Goal: Task Accomplishment & Management: Use online tool/utility

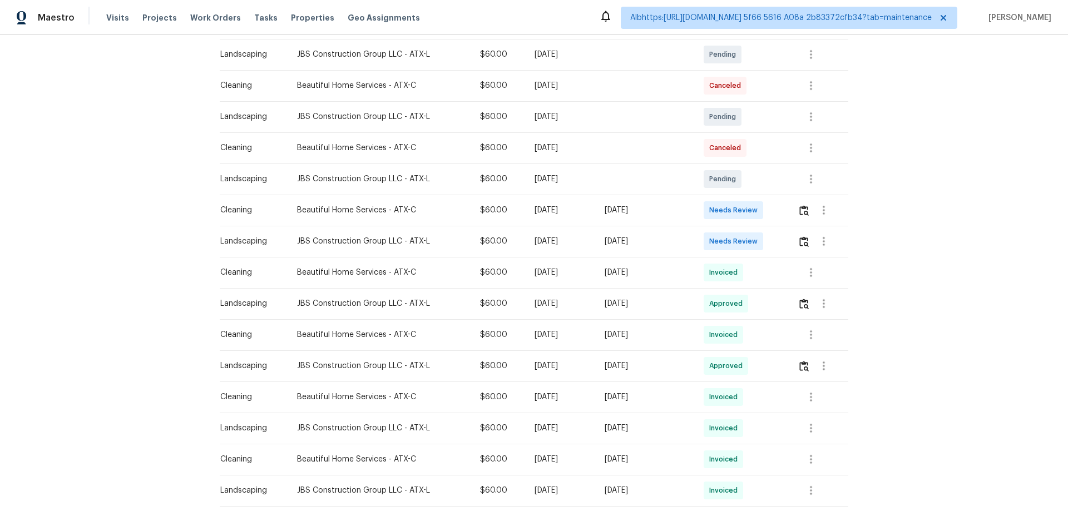
scroll to position [278, 0]
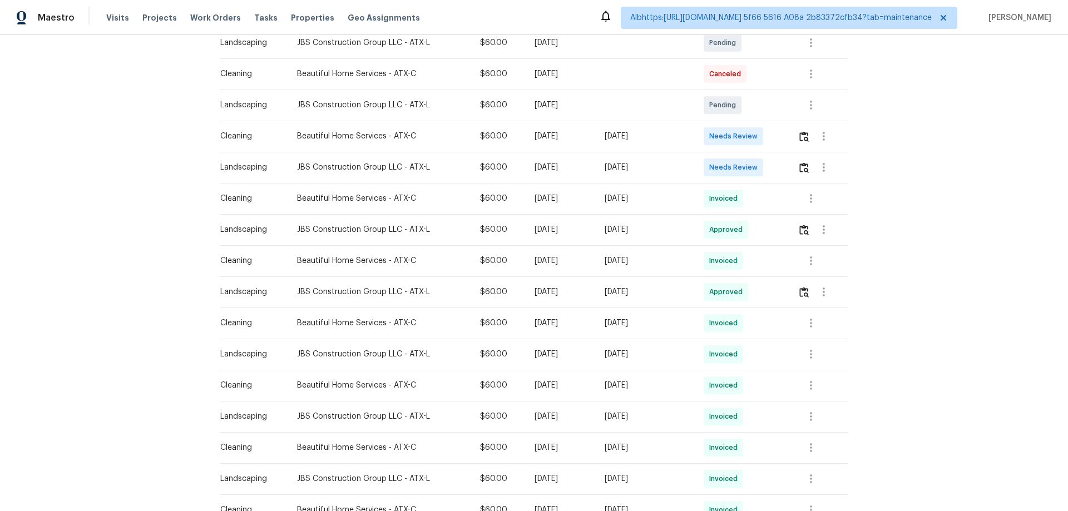
click at [385, 137] on tr "Cleaning Beautiful Home Services - ATX-C $60.00 Tue, Sep 23 2025 Sun, Sep 28 20…" at bounding box center [534, 136] width 629 height 31
click at [800, 140] on img "button" at bounding box center [803, 136] width 9 height 11
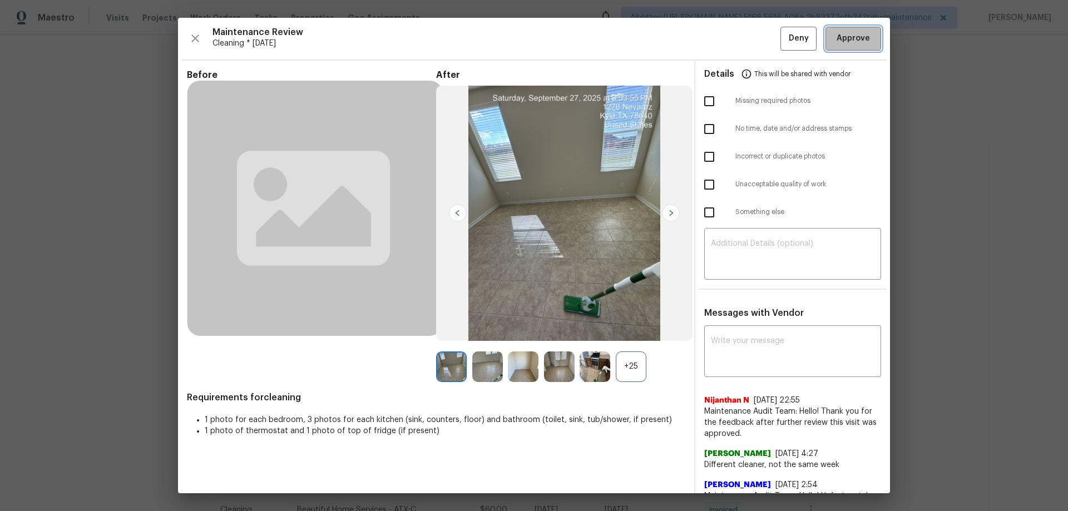
click at [848, 36] on span "Approve" at bounding box center [853, 39] width 33 height 14
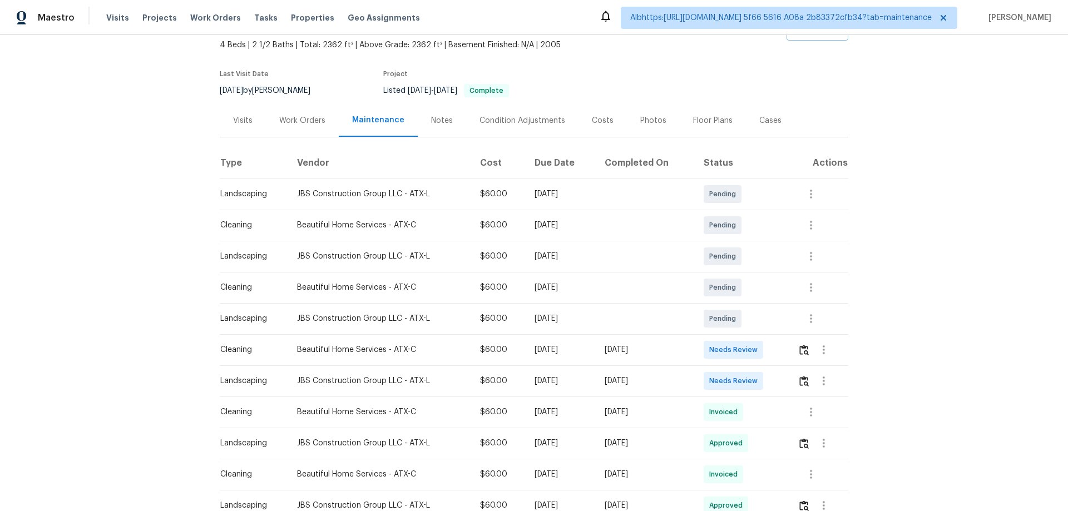
scroll to position [167, 0]
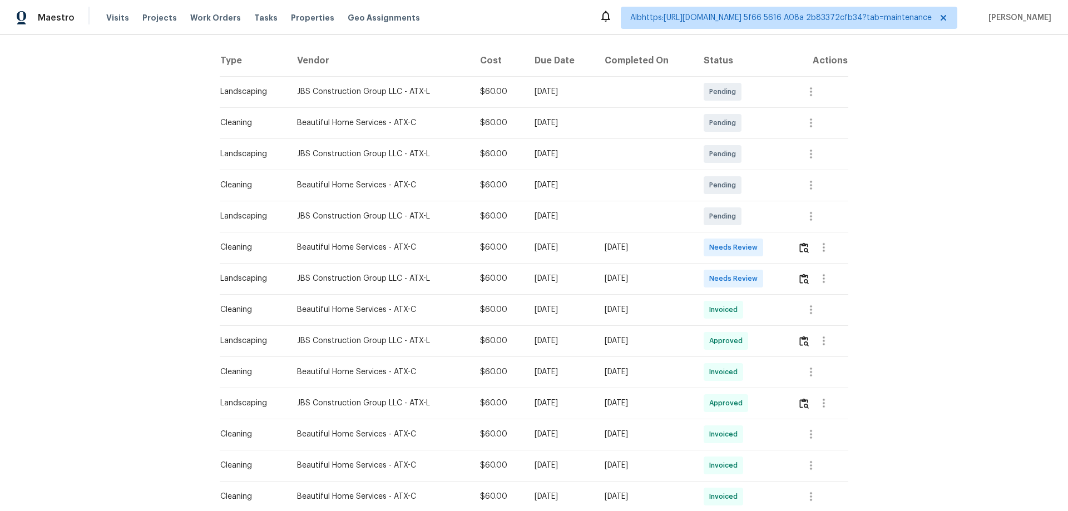
drag, startPoint x: 639, startPoint y: 249, endPoint x: 367, endPoint y: 251, distance: 271.4
click at [448, 248] on tr "Cleaning Beautiful Home Services - ATX-C $60.00 [DATE] [DATE] Needs Review" at bounding box center [534, 247] width 629 height 31
click at [800, 247] on img "button" at bounding box center [803, 248] width 9 height 11
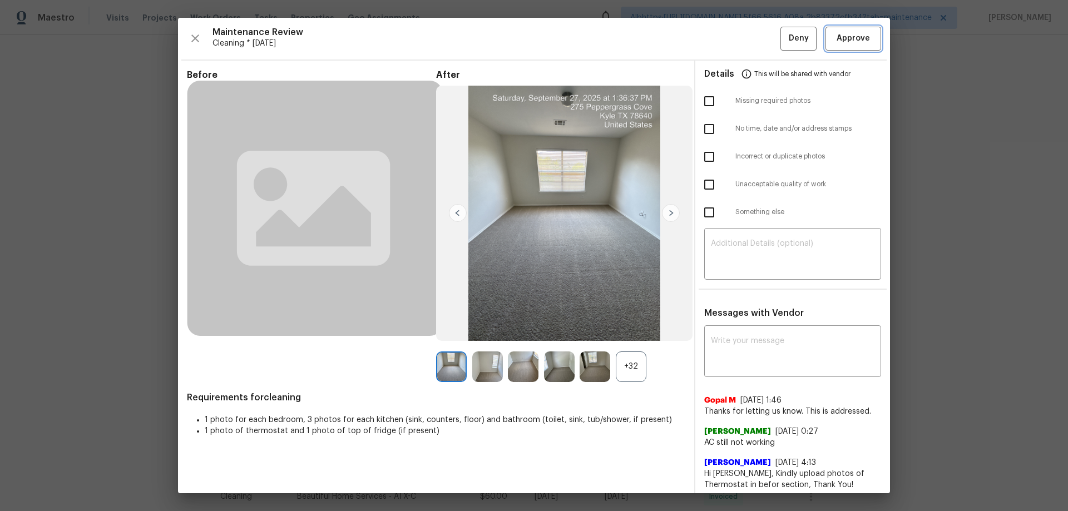
click at [858, 43] on span "Approve" at bounding box center [853, 39] width 33 height 14
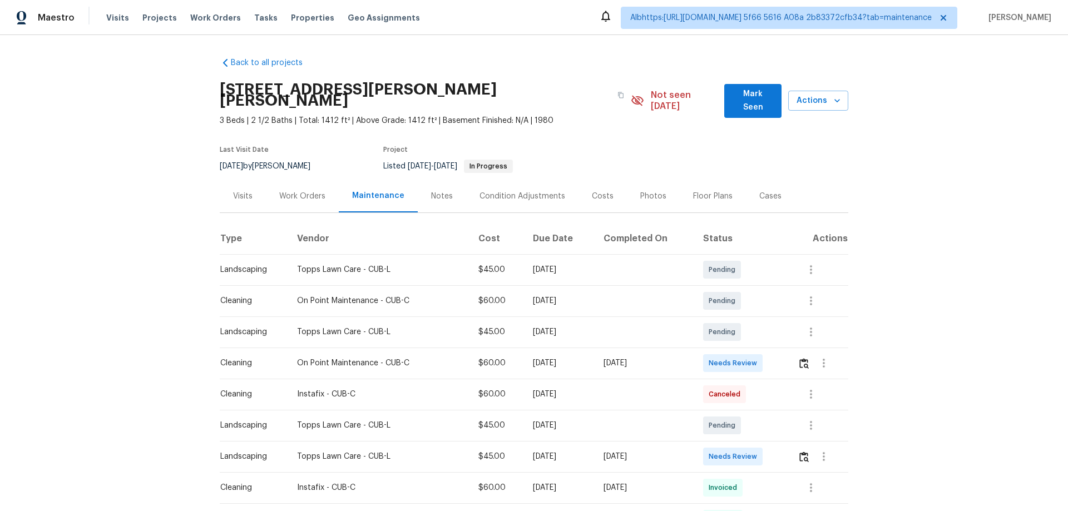
scroll to position [278, 0]
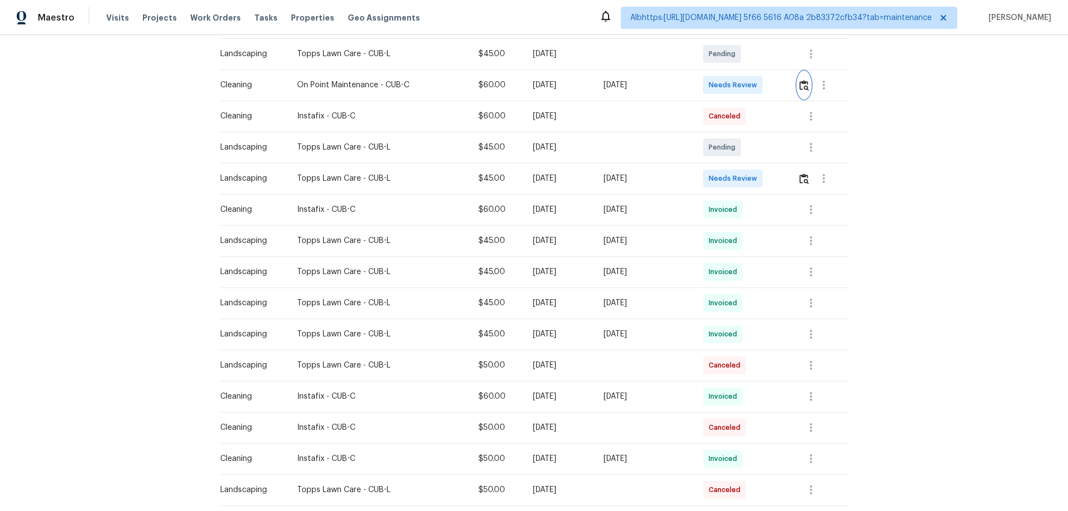
click at [804, 80] on img "button" at bounding box center [803, 85] width 9 height 11
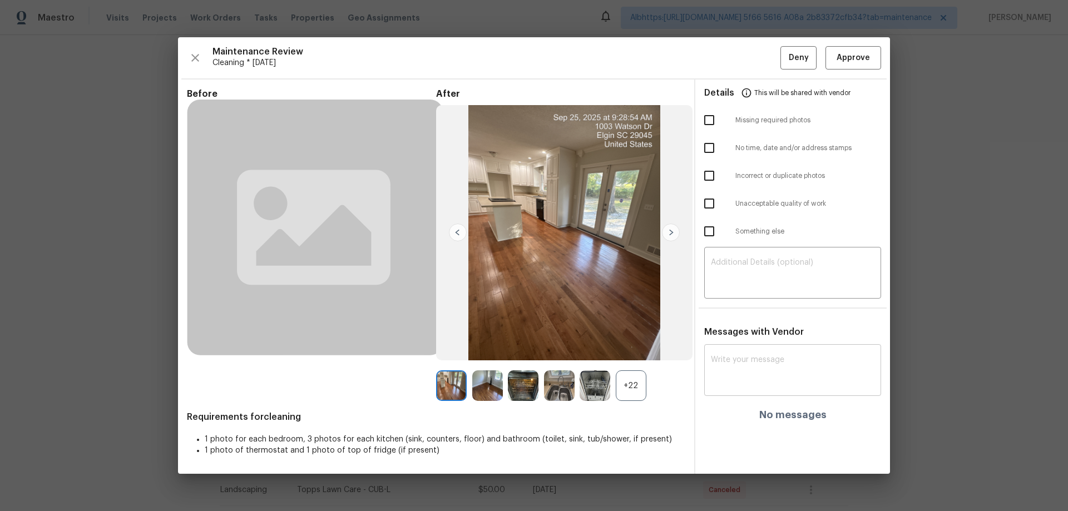
click at [771, 361] on textarea at bounding box center [793, 371] width 164 height 31
paste textarea "Maintenance Audit Team: Hello! Unfortunately, this cleaning visit completed on …"
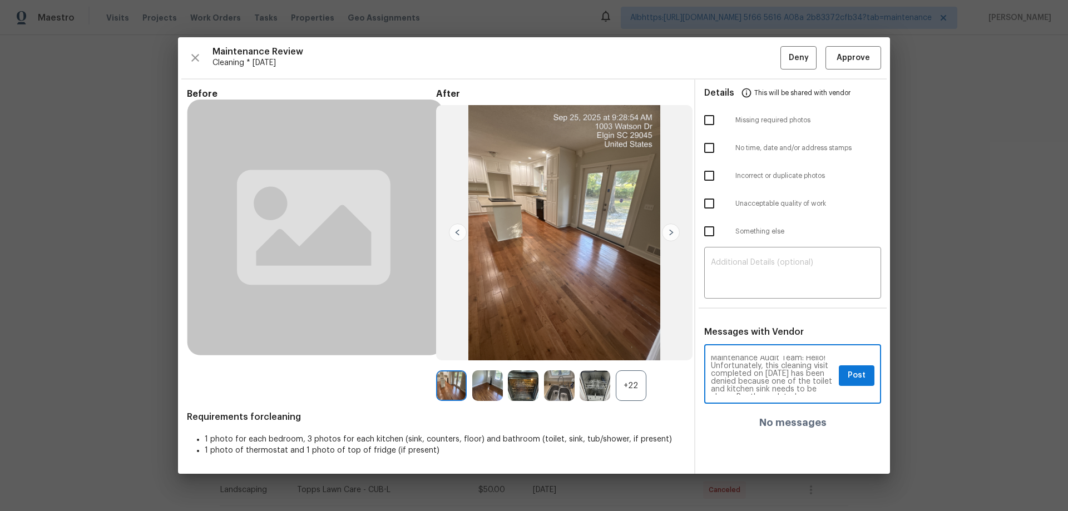
scroll to position [0, 0]
type textarea "Maintenance Audit Team: Hello! Unfortunately, this cleaning visit completed on …"
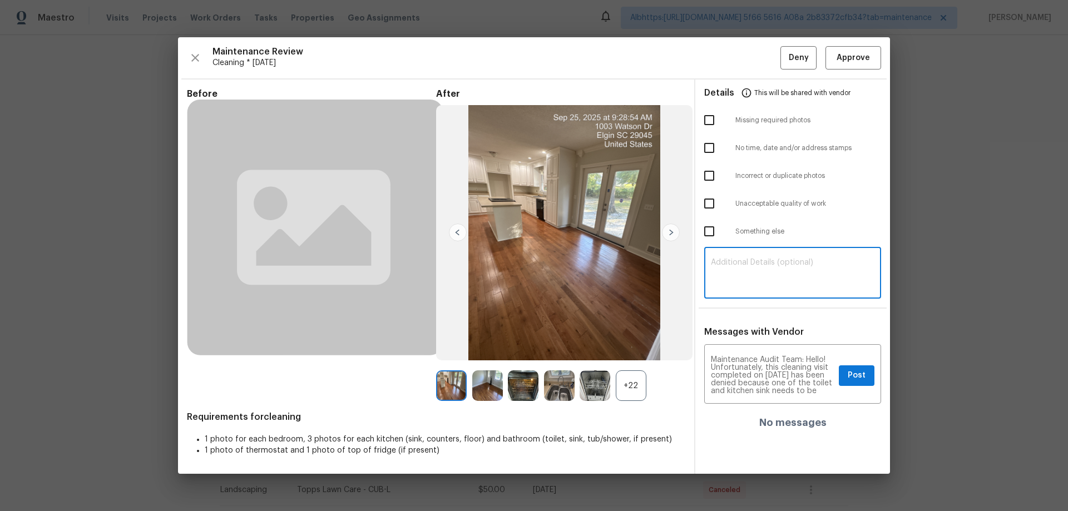
click at [792, 269] on textarea at bounding box center [793, 274] width 164 height 31
paste textarea "Maintenance Audit Team: Hello! Unfortunately, this cleaning visit completed on …"
type textarea "Maintenance Audit Team: Hello! Unfortunately, this cleaning visit completed on …"
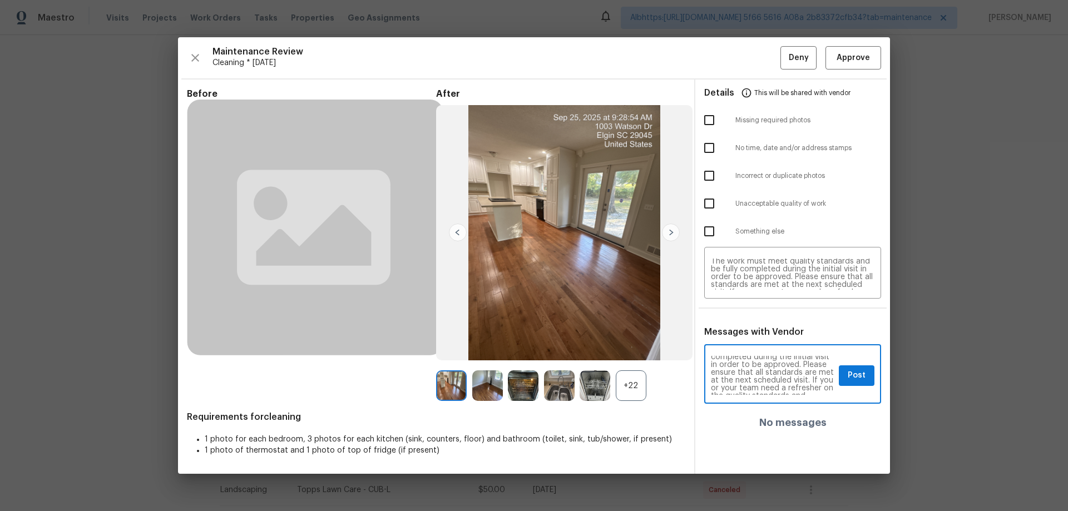
scroll to position [89, 0]
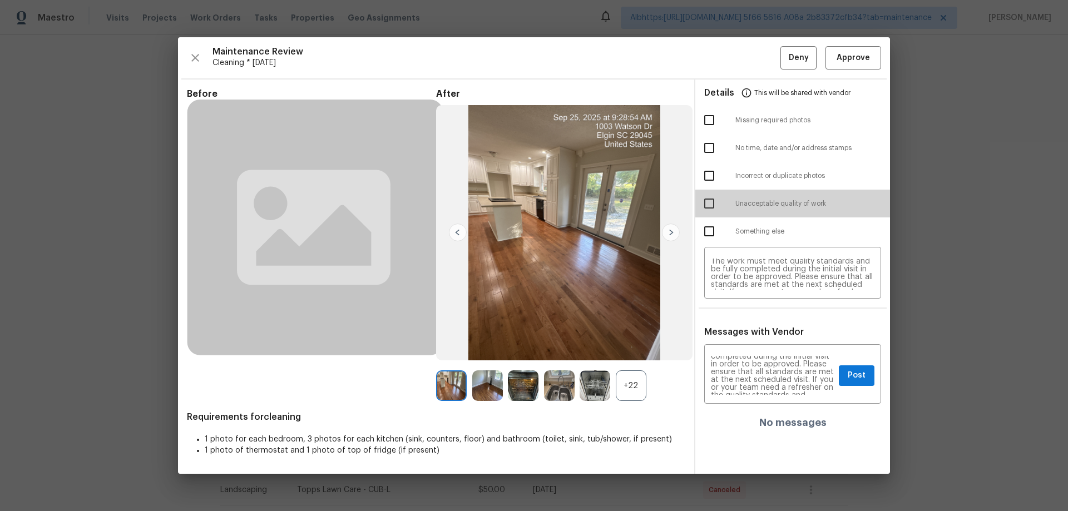
click at [713, 200] on input "checkbox" at bounding box center [709, 203] width 23 height 23
checkbox input "true"
click at [848, 382] on span "Post" at bounding box center [857, 376] width 18 height 14
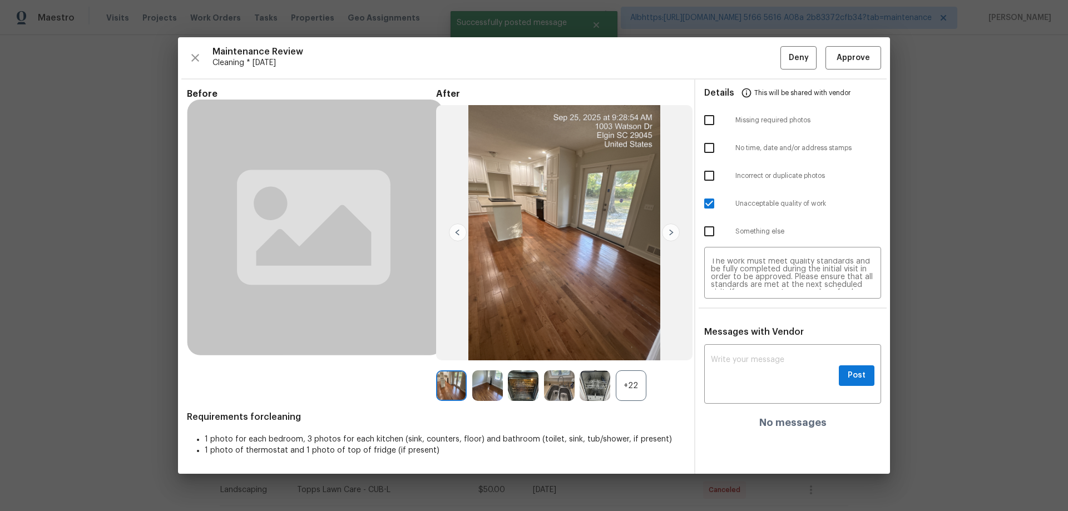
scroll to position [0, 0]
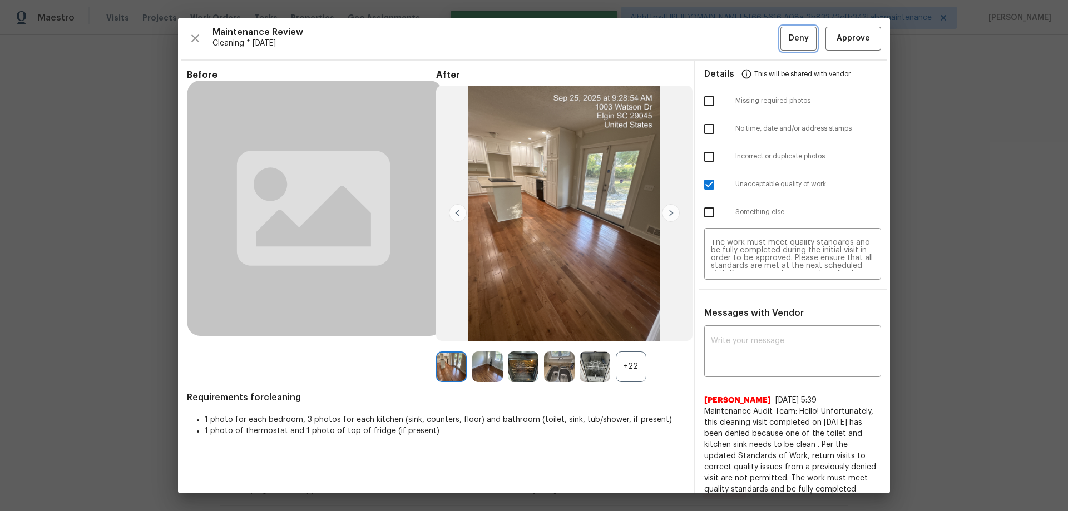
click at [789, 40] on span "Deny" at bounding box center [799, 39] width 20 height 14
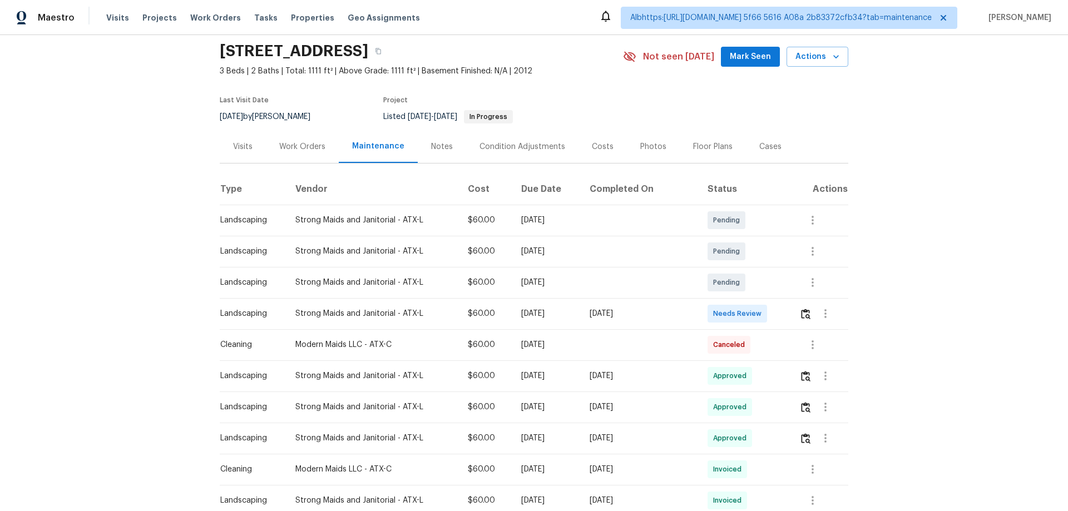
scroll to position [56, 0]
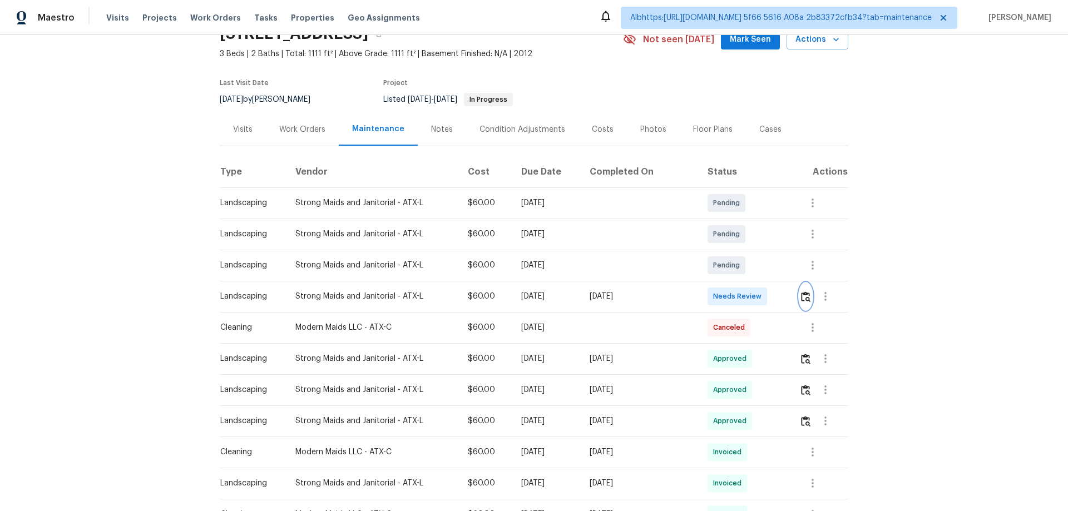
click at [801, 296] on img "button" at bounding box center [805, 296] width 9 height 11
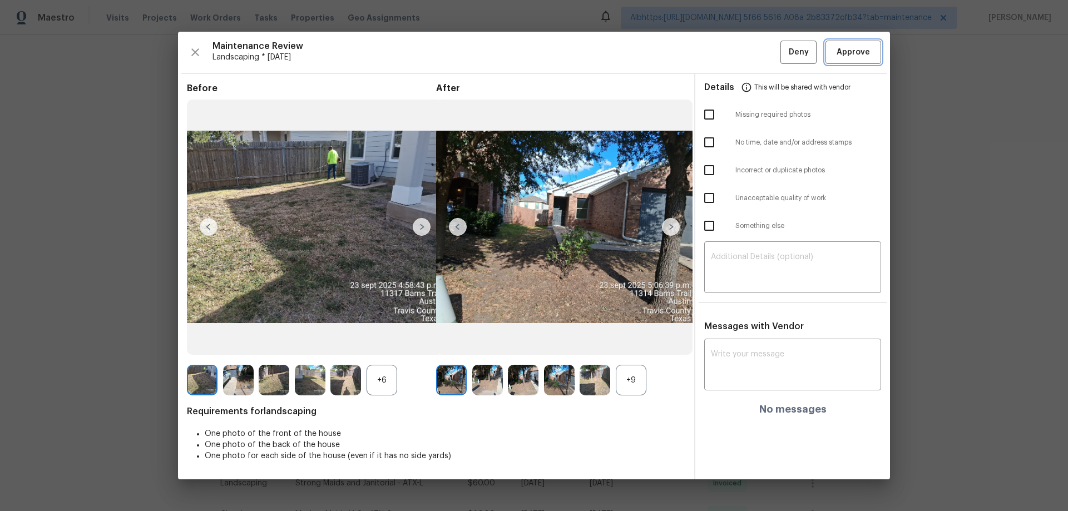
click at [856, 46] on span "Approve" at bounding box center [853, 53] width 33 height 14
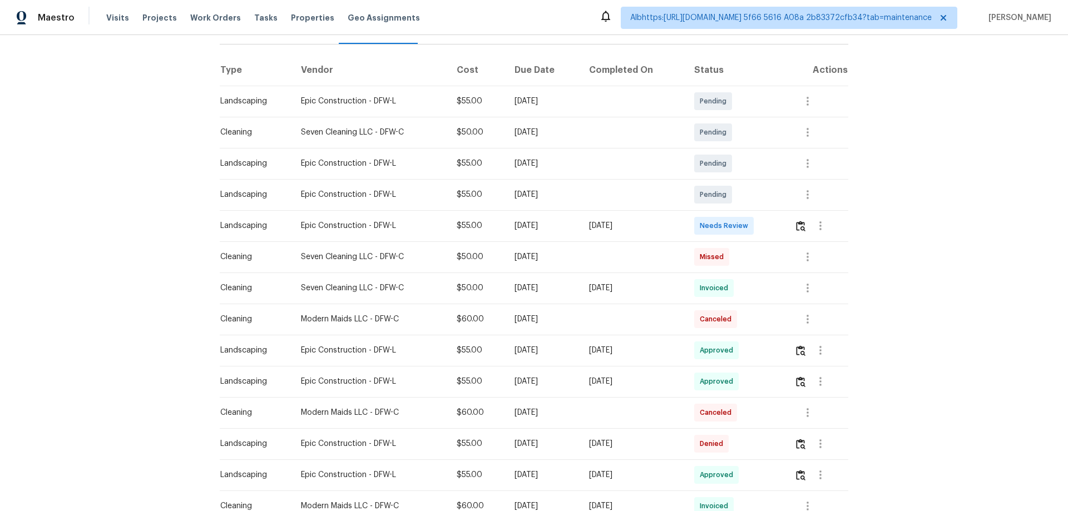
scroll to position [167, 0]
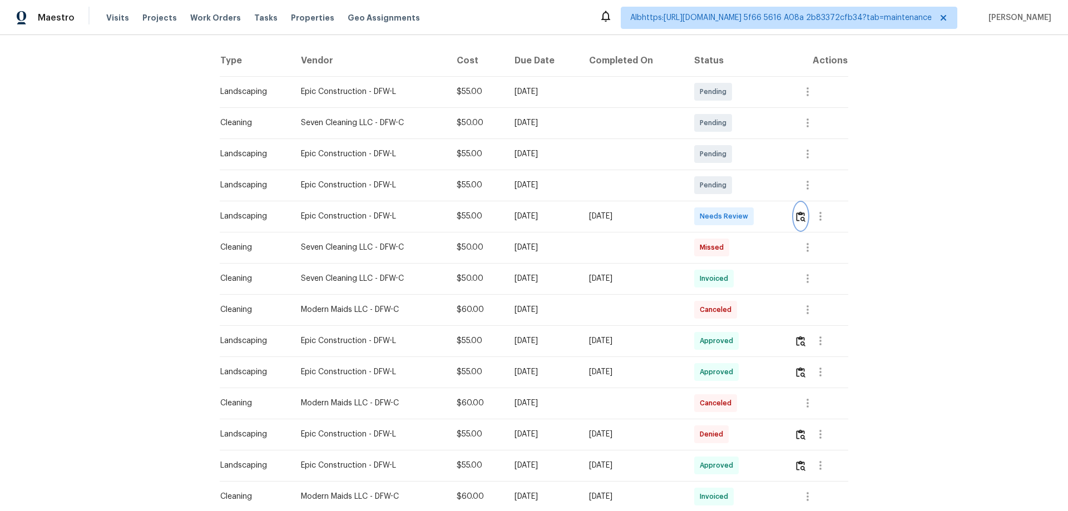
click at [803, 210] on button "button" at bounding box center [800, 216] width 13 height 27
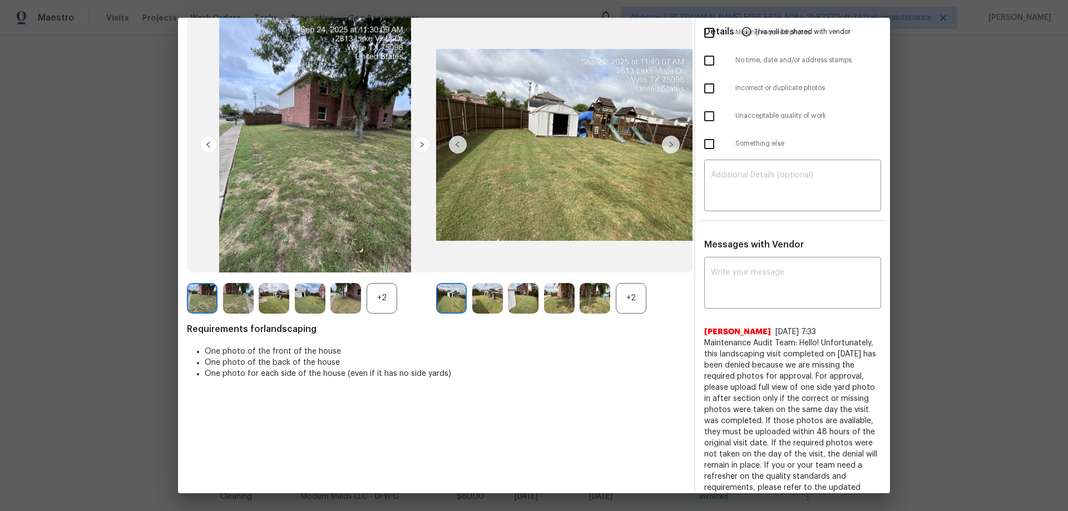
scroll to position [0, 0]
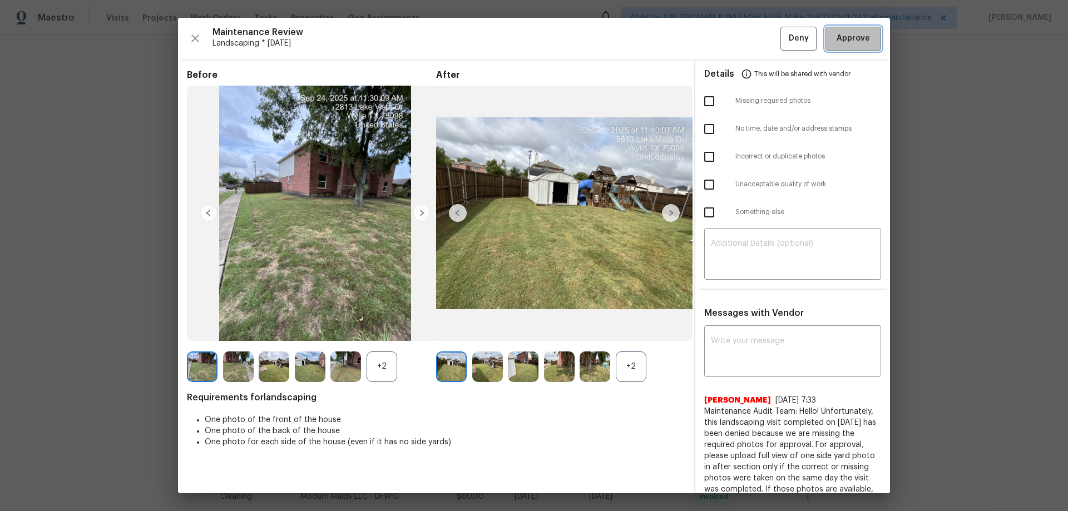
click at [847, 41] on span "Approve" at bounding box center [853, 39] width 33 height 14
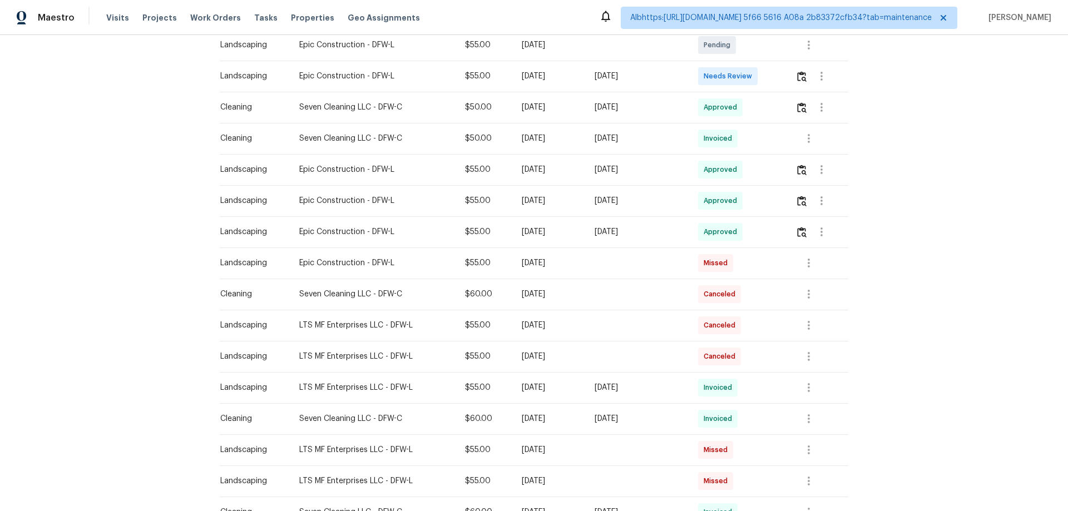
scroll to position [334, 0]
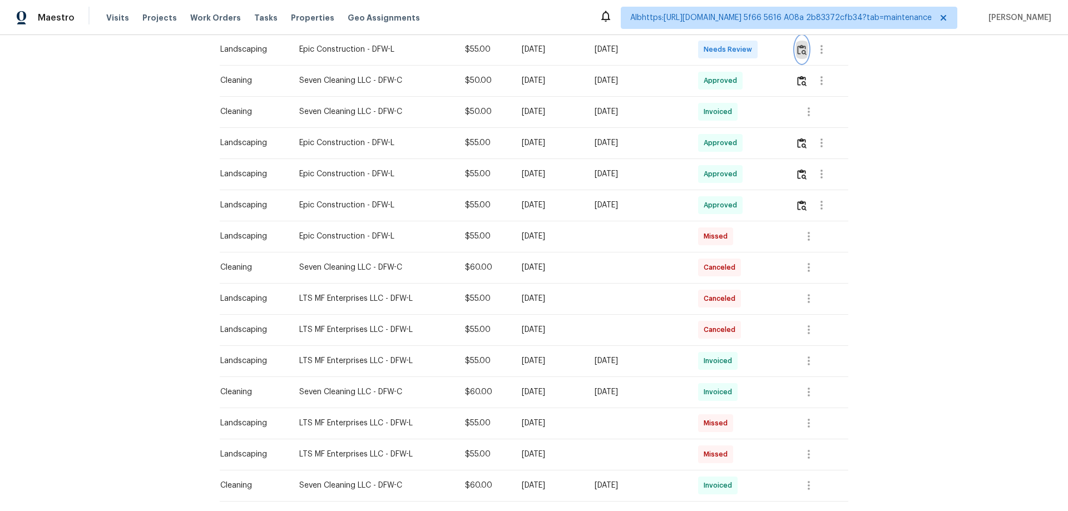
click at [797, 49] on img "button" at bounding box center [801, 49] width 9 height 11
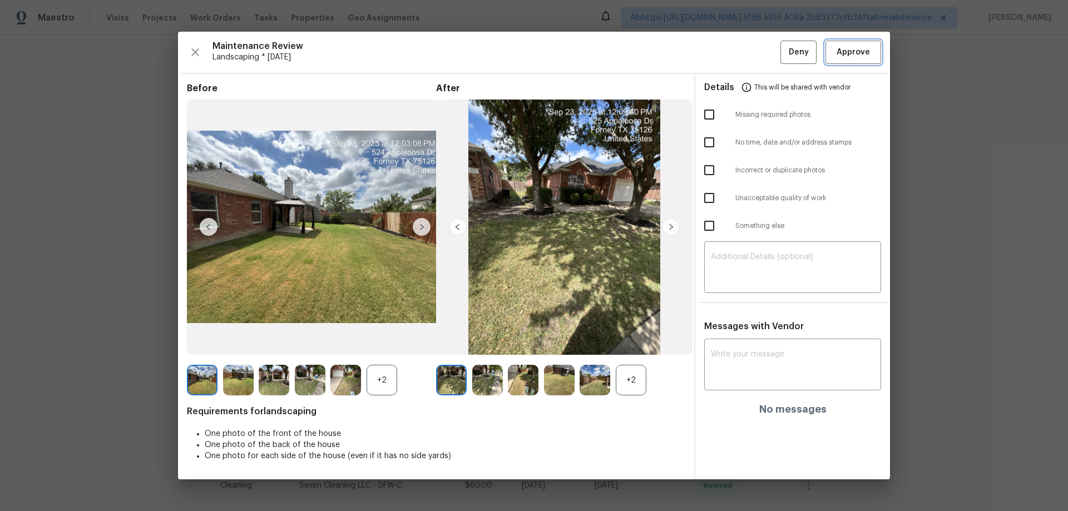
click at [856, 58] on span "Approve" at bounding box center [853, 53] width 33 height 14
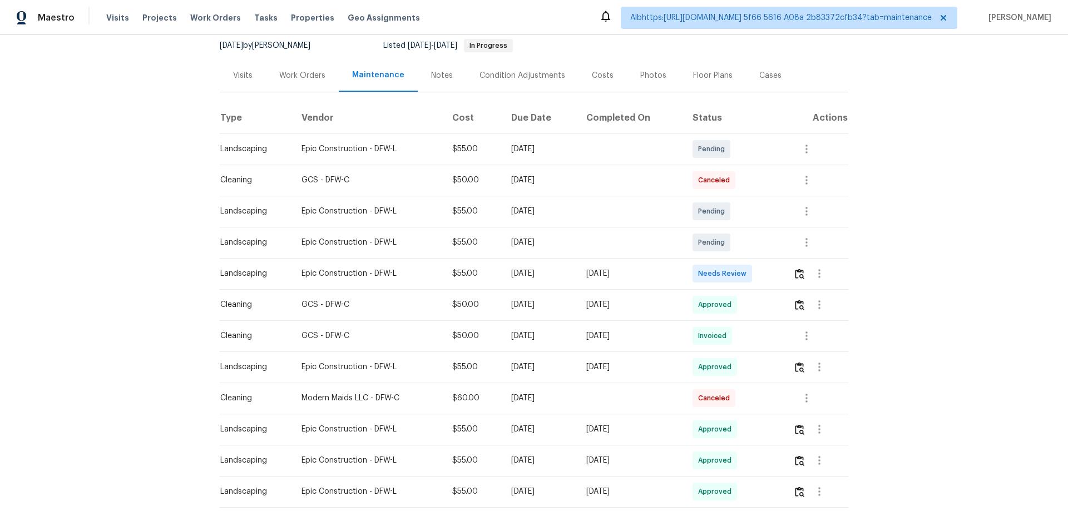
scroll to position [222, 0]
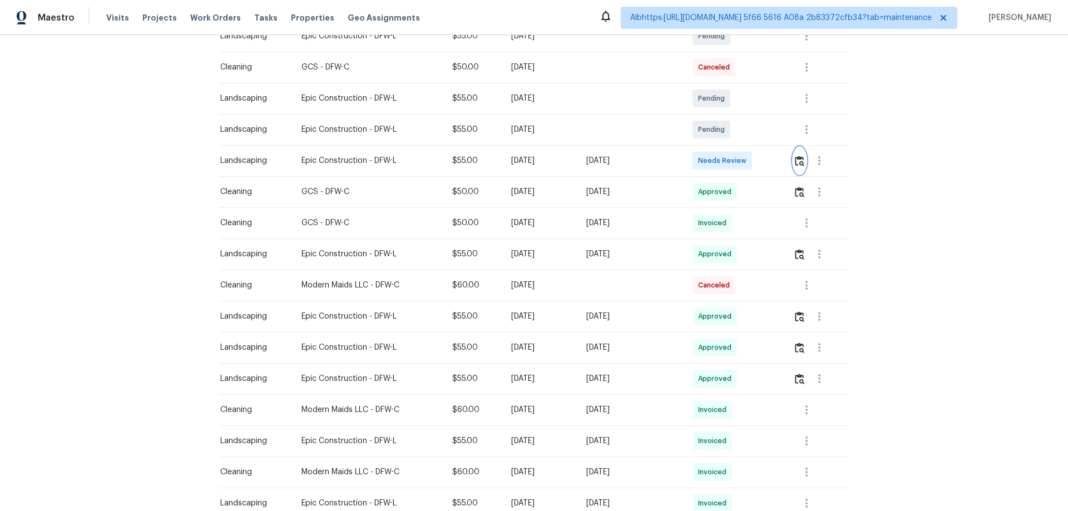
click at [797, 159] on img "button" at bounding box center [799, 161] width 9 height 11
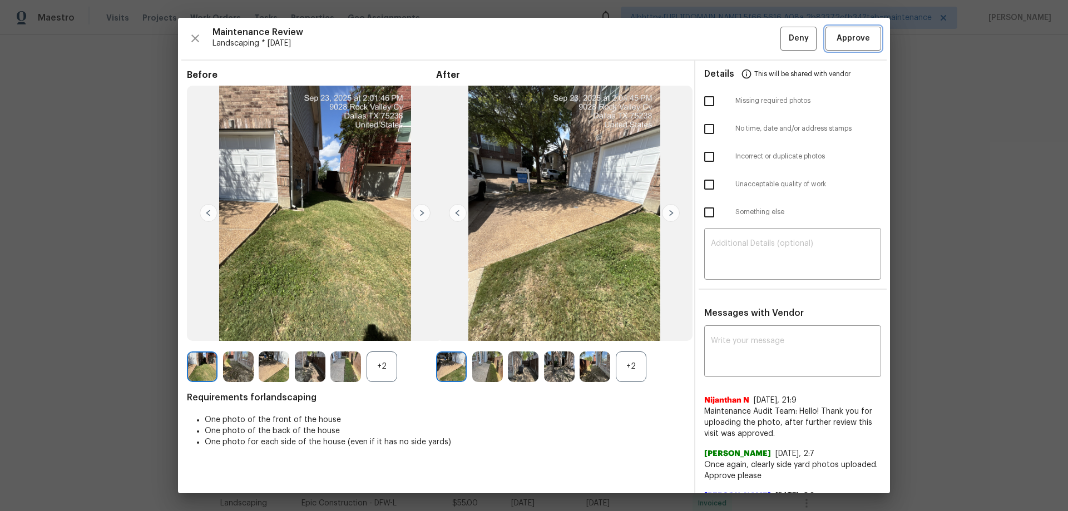
click at [861, 44] on span "Approve" at bounding box center [853, 39] width 38 height 14
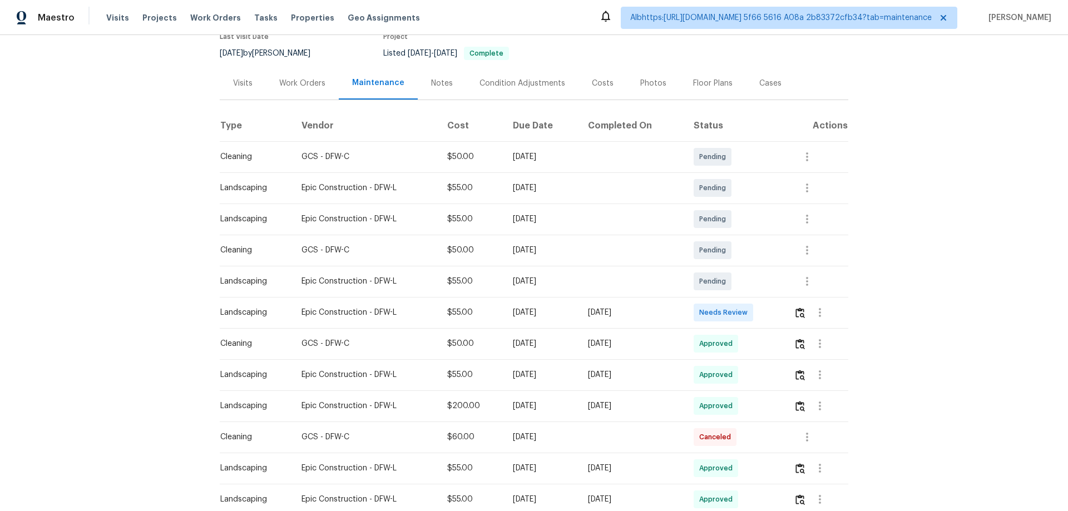
scroll to position [111, 0]
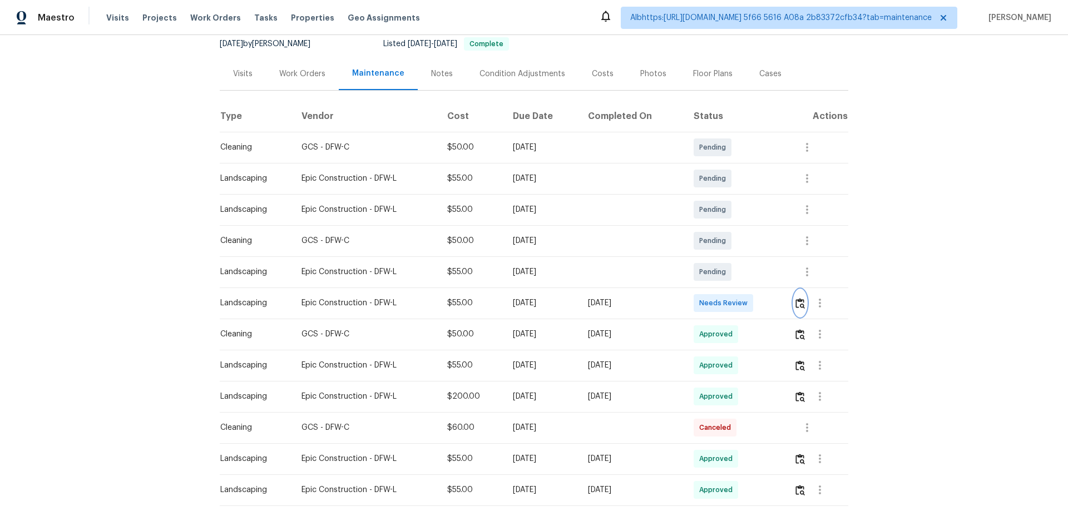
click at [794, 300] on button "button" at bounding box center [800, 303] width 13 height 27
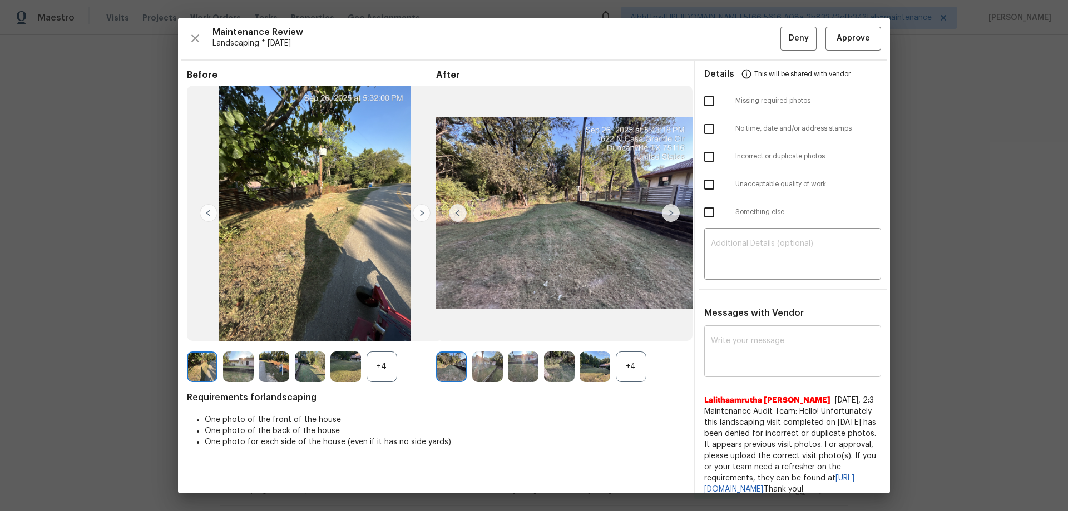
click at [768, 351] on textarea at bounding box center [793, 352] width 164 height 31
paste textarea "Maintenance Audit Team: Hello! After further review, the visit ([DATE]) has bee…"
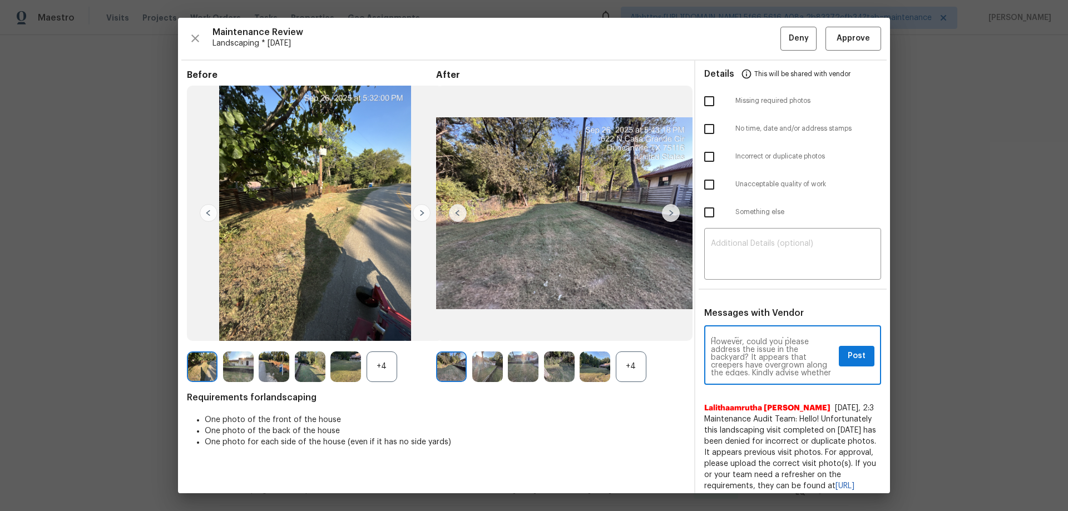
scroll to position [0, 0]
type textarea "Maintenance Audit Team: Hello! After further review, the visit ([DATE]) has bee…"
click at [849, 358] on span "Post" at bounding box center [857, 356] width 18 height 14
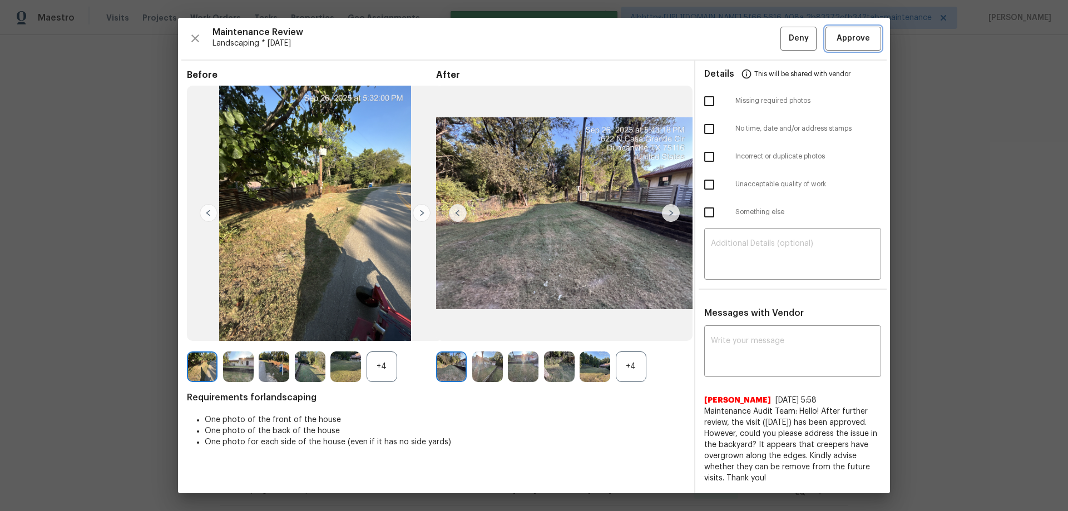
click at [825, 41] on button "Approve" at bounding box center [853, 39] width 56 height 24
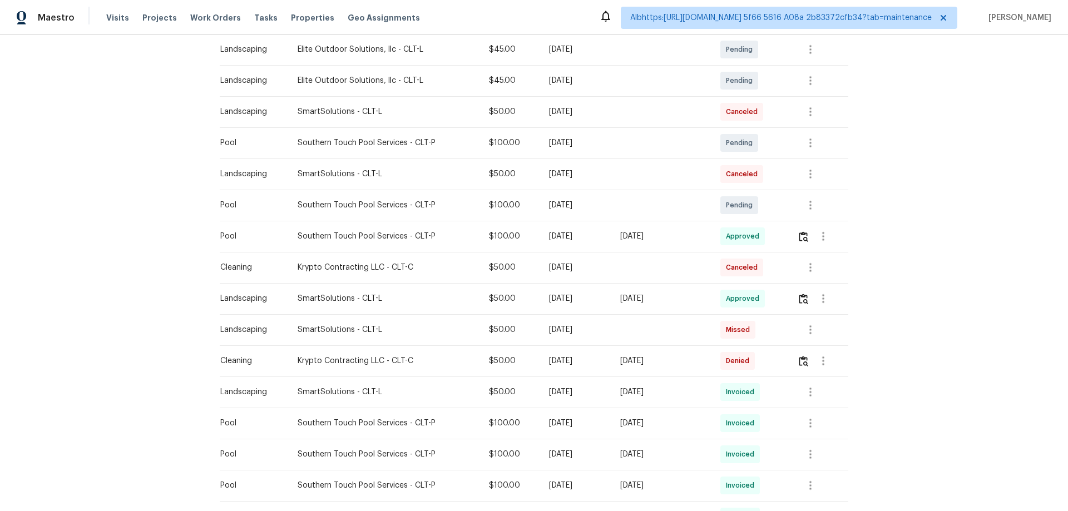
scroll to position [278, 0]
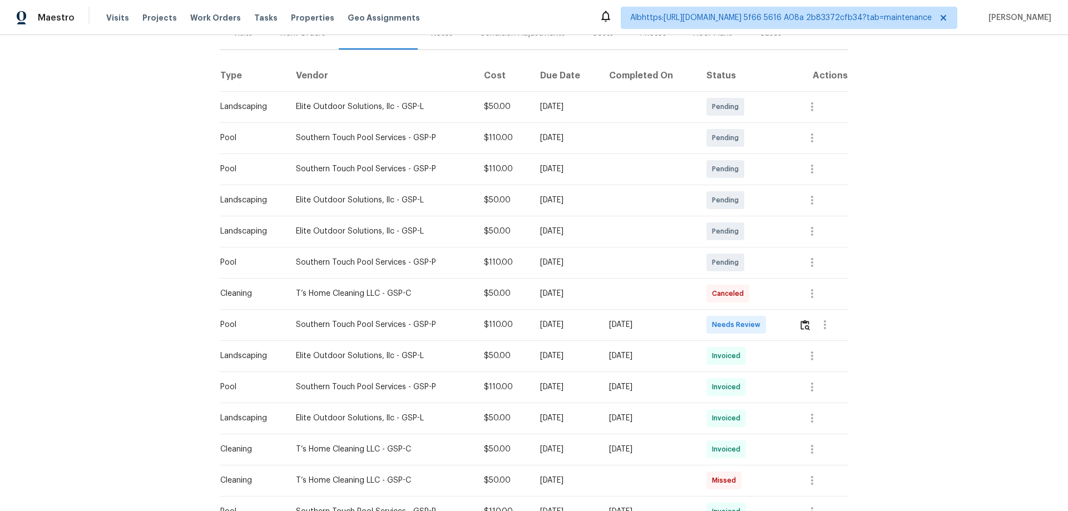
scroll to position [167, 0]
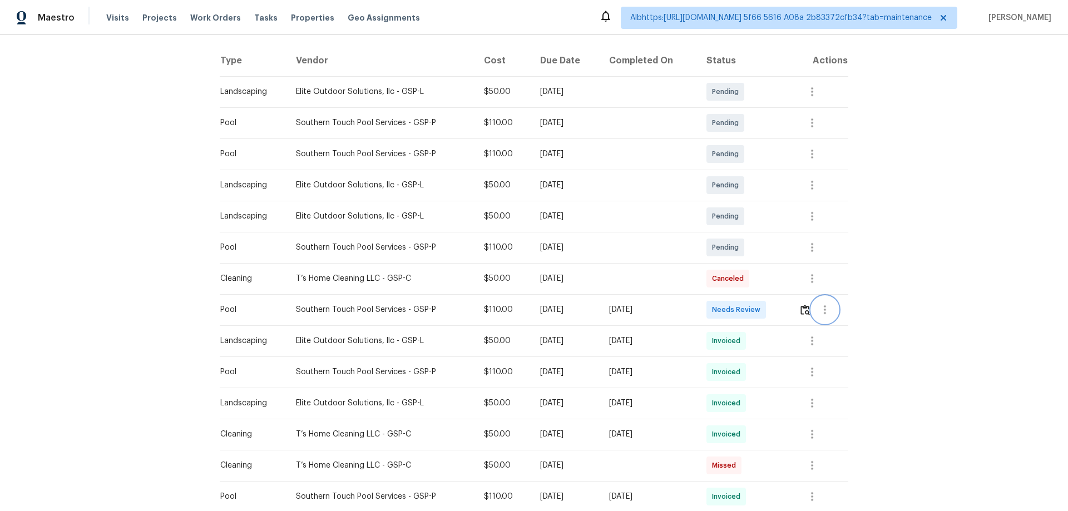
click at [812, 309] on button "button" at bounding box center [825, 309] width 27 height 27
click at [950, 246] on div at bounding box center [534, 255] width 1068 height 511
click at [809, 311] on div at bounding box center [823, 309] width 49 height 27
click at [799, 317] on button "button" at bounding box center [805, 309] width 13 height 27
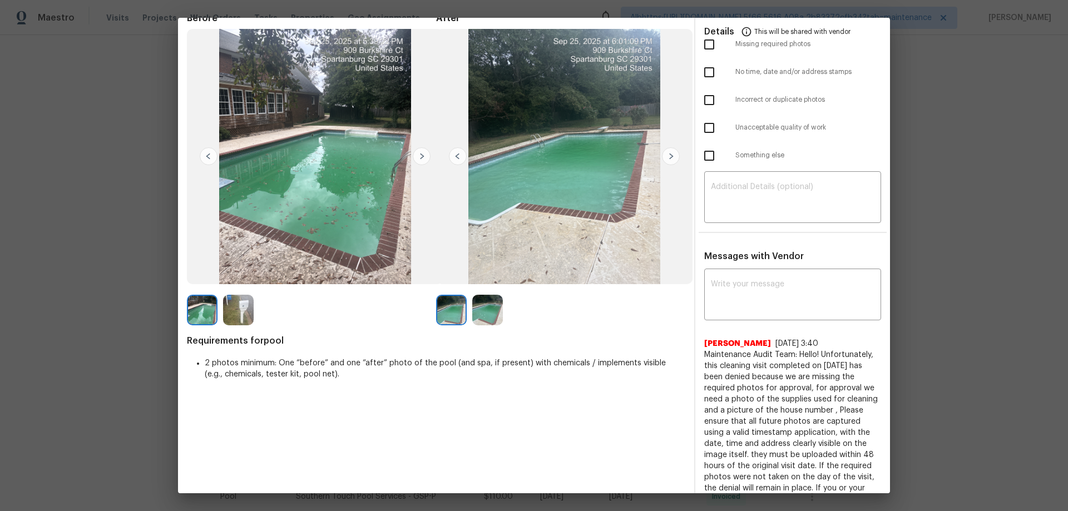
scroll to position [111, 0]
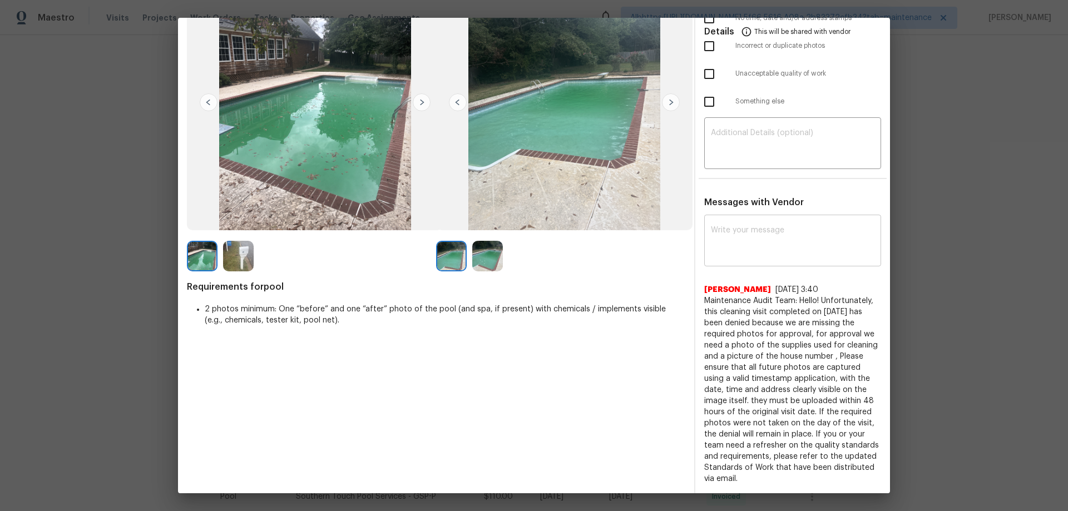
click at [758, 250] on textarea at bounding box center [793, 241] width 164 height 31
paste textarea "Maintenance Audit Team: Hello! Unfortunately, this pool visit completed on [DAT…"
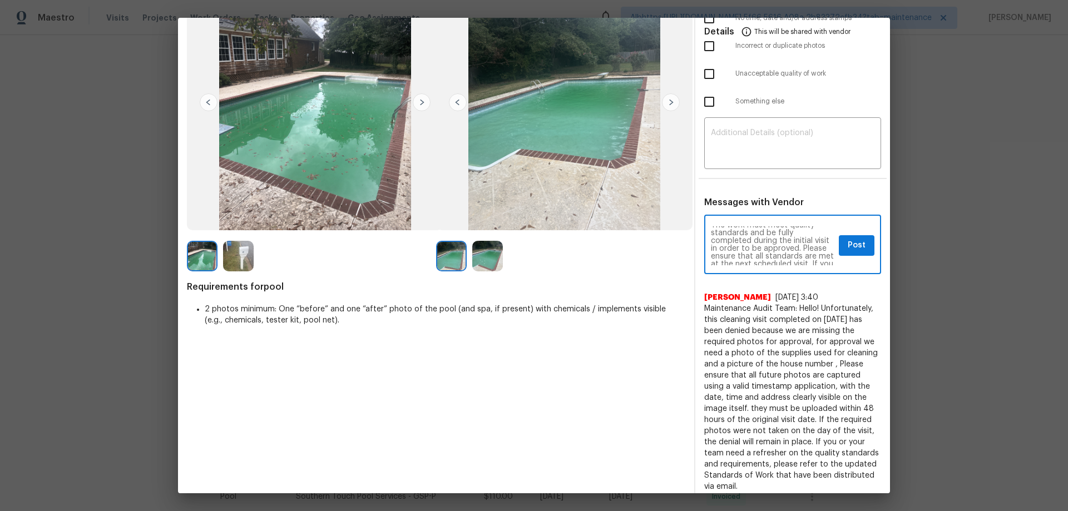
scroll to position [0, 0]
type textarea "Maintenance Audit Team: Hello! Unfortunately, this pool visit completed on [DAT…"
drag, startPoint x: 739, startPoint y: 125, endPoint x: 732, endPoint y: 133, distance: 11.5
click at [739, 124] on div "​" at bounding box center [792, 144] width 177 height 49
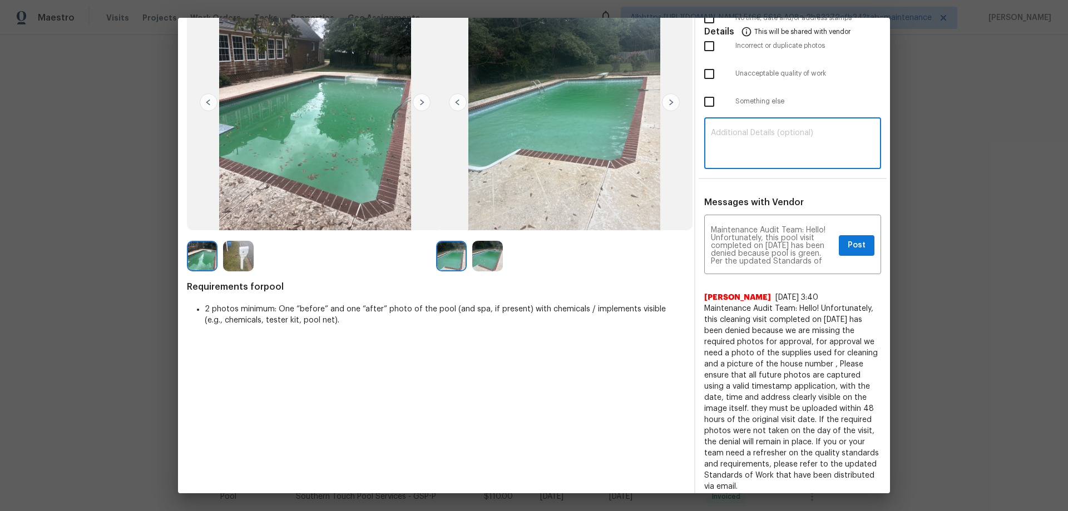
paste textarea "Maintenance Audit Team: Hello! Unfortunately, this pool visit completed on [DAT…"
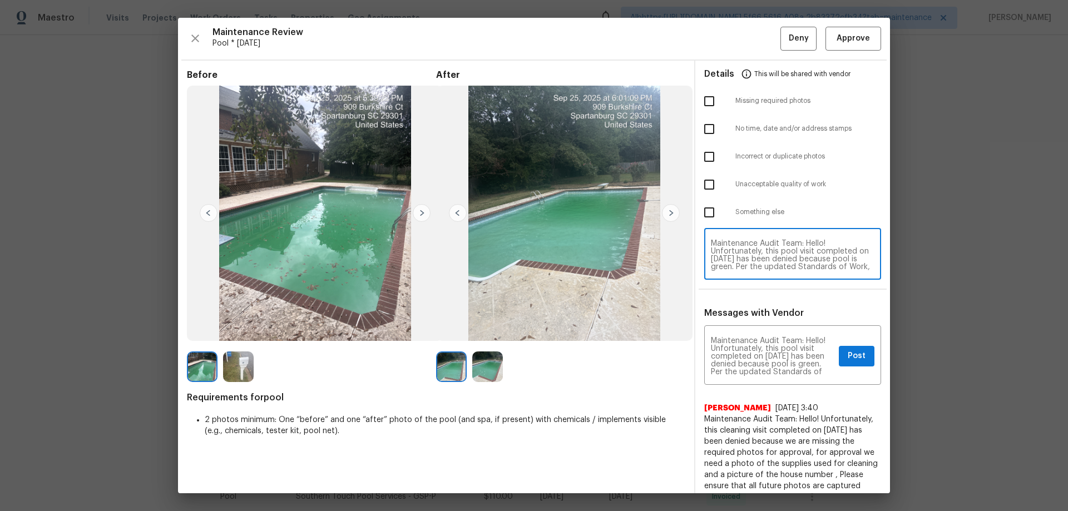
type textarea "Maintenance Audit Team: Hello! Unfortunately, this pool visit completed on [DAT…"
click at [715, 184] on div at bounding box center [719, 184] width 31 height 23
click at [705, 191] on input "checkbox" at bounding box center [709, 184] width 23 height 23
checkbox input "true"
click at [848, 358] on span "Post" at bounding box center [857, 356] width 18 height 14
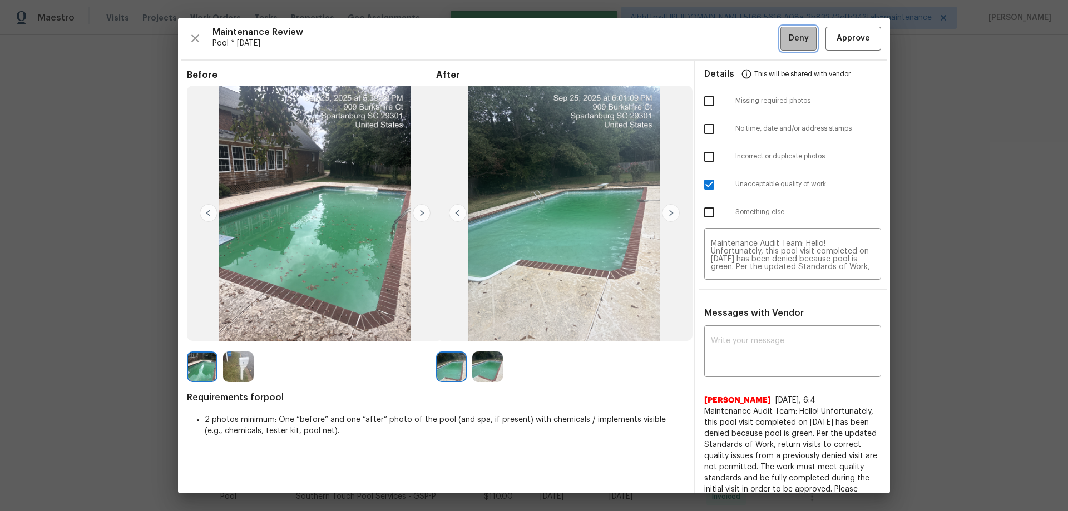
click at [780, 39] on button "Deny" at bounding box center [798, 39] width 36 height 24
